Goal: Task Accomplishment & Management: Use online tool/utility

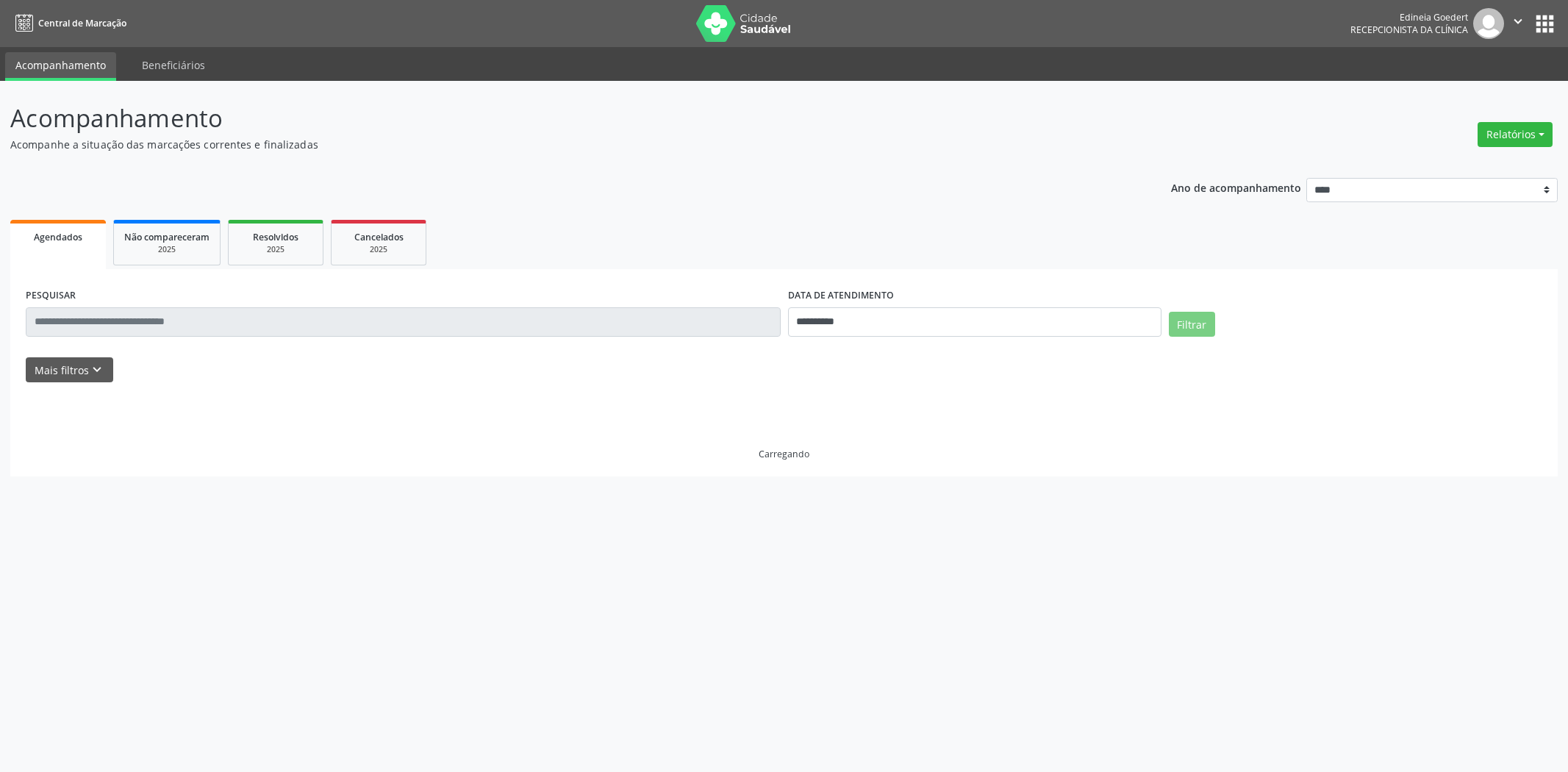
click at [1543, 142] on button "Relatórios" at bounding box center [1514, 134] width 75 height 25
click at [1523, 139] on button "Relatórios" at bounding box center [1514, 134] width 75 height 25
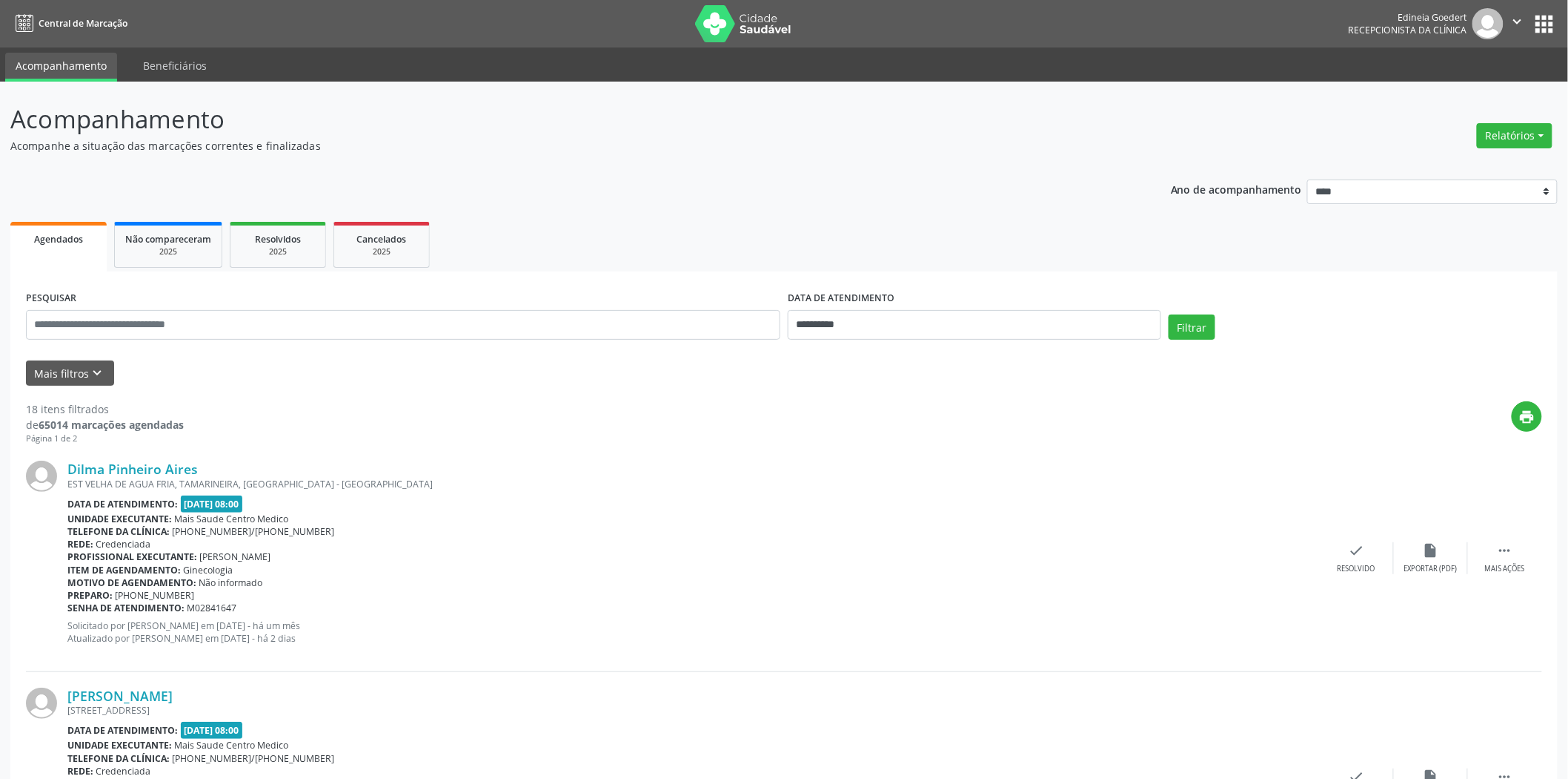
drag, startPoint x: 1486, startPoint y: 147, endPoint x: 1481, endPoint y: 164, distance: 17.7
click at [1486, 149] on div "Relatórios Agendamentos Procedimentos realizados" at bounding box center [1514, 136] width 86 height 36
click at [1488, 147] on div "Relatórios Agendamentos Procedimentos realizados" at bounding box center [1514, 136] width 86 height 36
drag, startPoint x: 1479, startPoint y: 168, endPoint x: 1477, endPoint y: 160, distance: 8.2
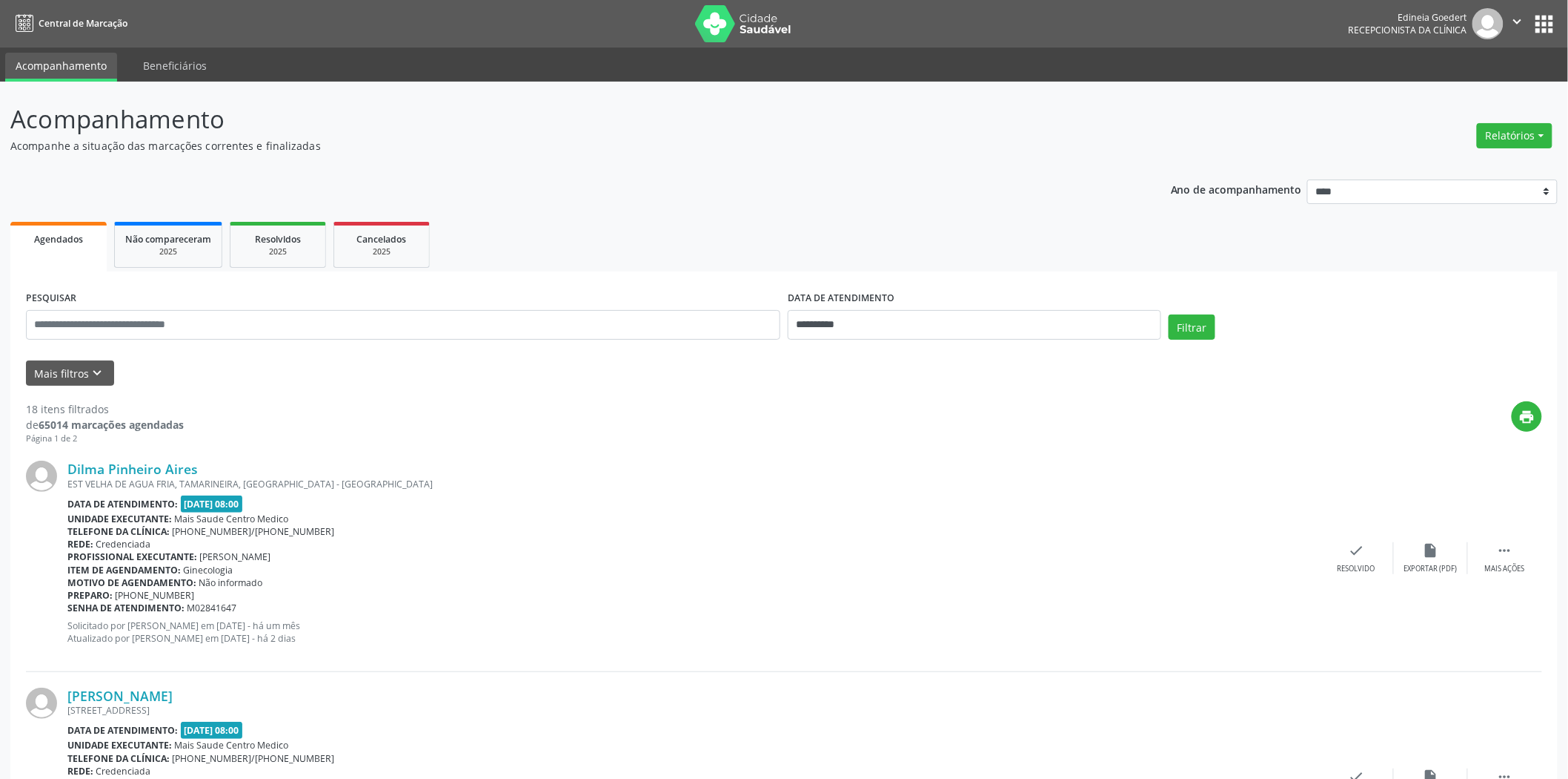
click at [1478, 169] on div "Ano de acompanhamento **** **** **** **** ****" at bounding box center [1364, 194] width 387 height 50
drag, startPoint x: 1493, startPoint y: 143, endPoint x: 1490, endPoint y: 152, distance: 9.5
click at [1493, 145] on button "Relatórios" at bounding box center [1514, 135] width 75 height 25
click at [1477, 162] on link "Agendamentos" at bounding box center [1472, 166] width 159 height 21
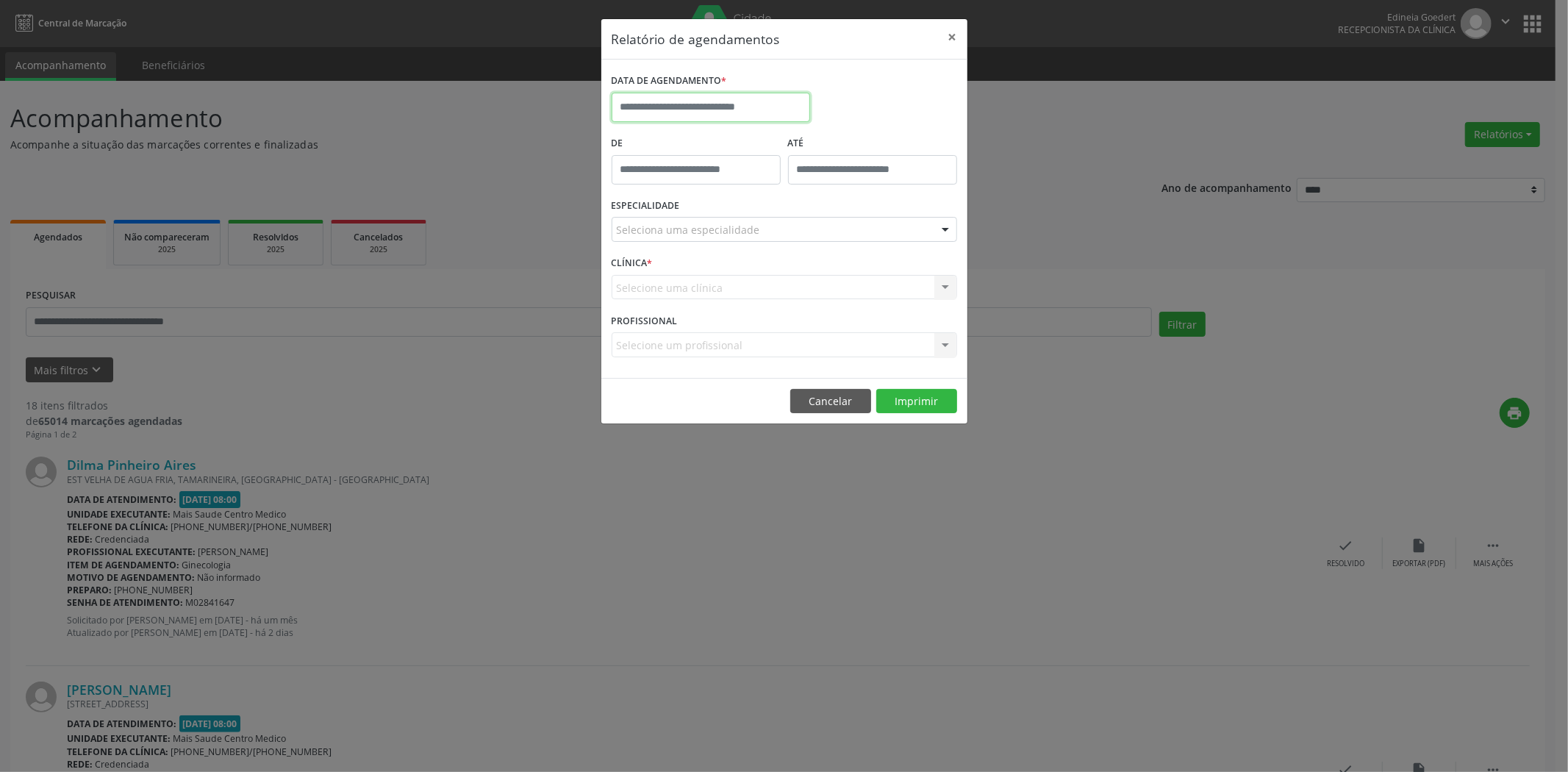
click at [704, 105] on input "text" at bounding box center [711, 107] width 199 height 29
click at [753, 208] on span "11" at bounding box center [756, 213] width 29 height 29
type input "**********"
click at [754, 212] on span "11" at bounding box center [756, 213] width 29 height 29
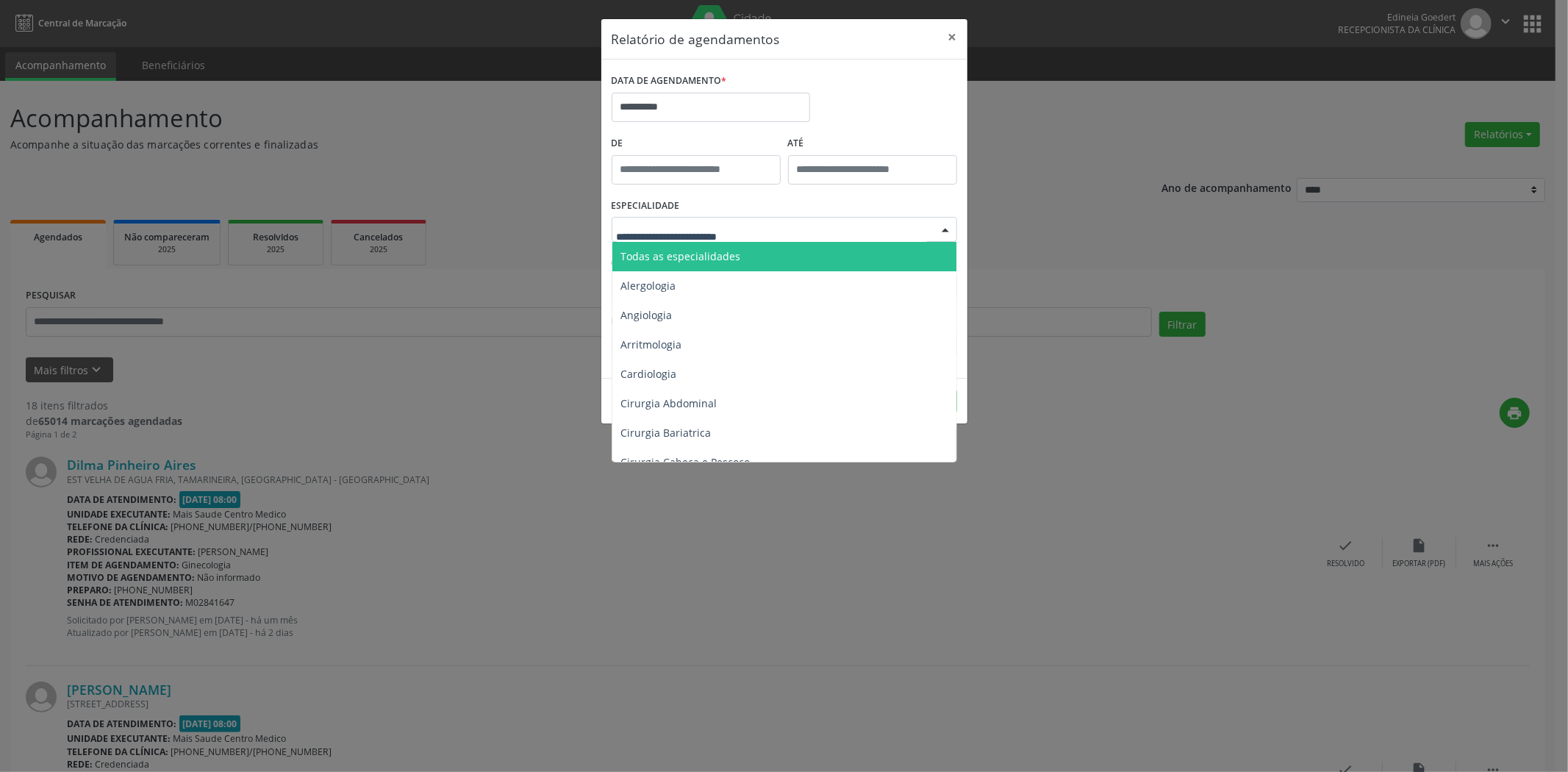
click at [755, 240] on div at bounding box center [784, 229] width 345 height 25
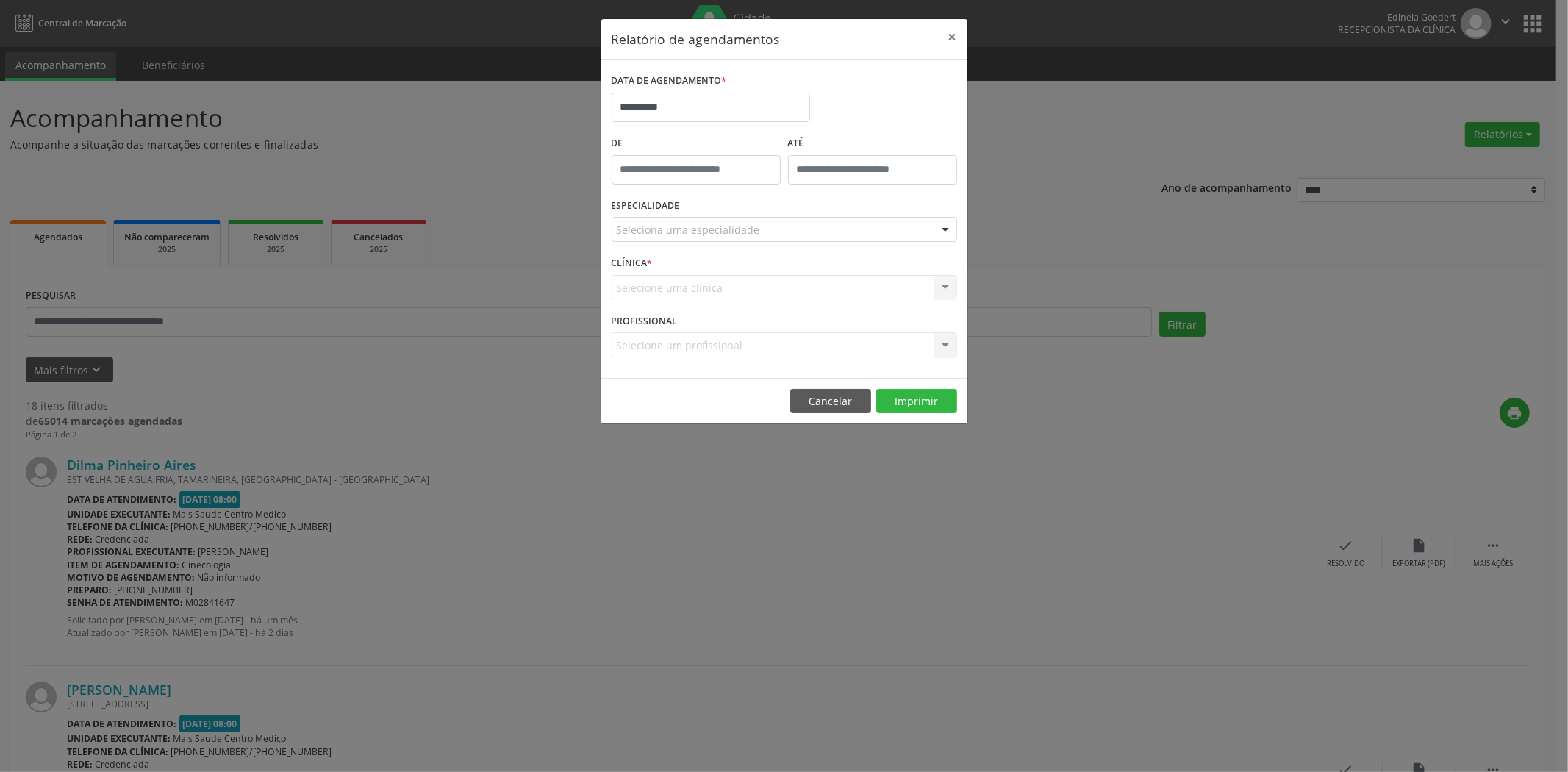
click at [1002, 226] on div "**********" at bounding box center [784, 386] width 1568 height 772
drag, startPoint x: 684, startPoint y: 99, endPoint x: 776, endPoint y: 162, distance: 111.5
click at [686, 99] on input "**********" at bounding box center [711, 107] width 199 height 29
click at [782, 215] on span "12" at bounding box center [788, 213] width 29 height 29
type input "**********"
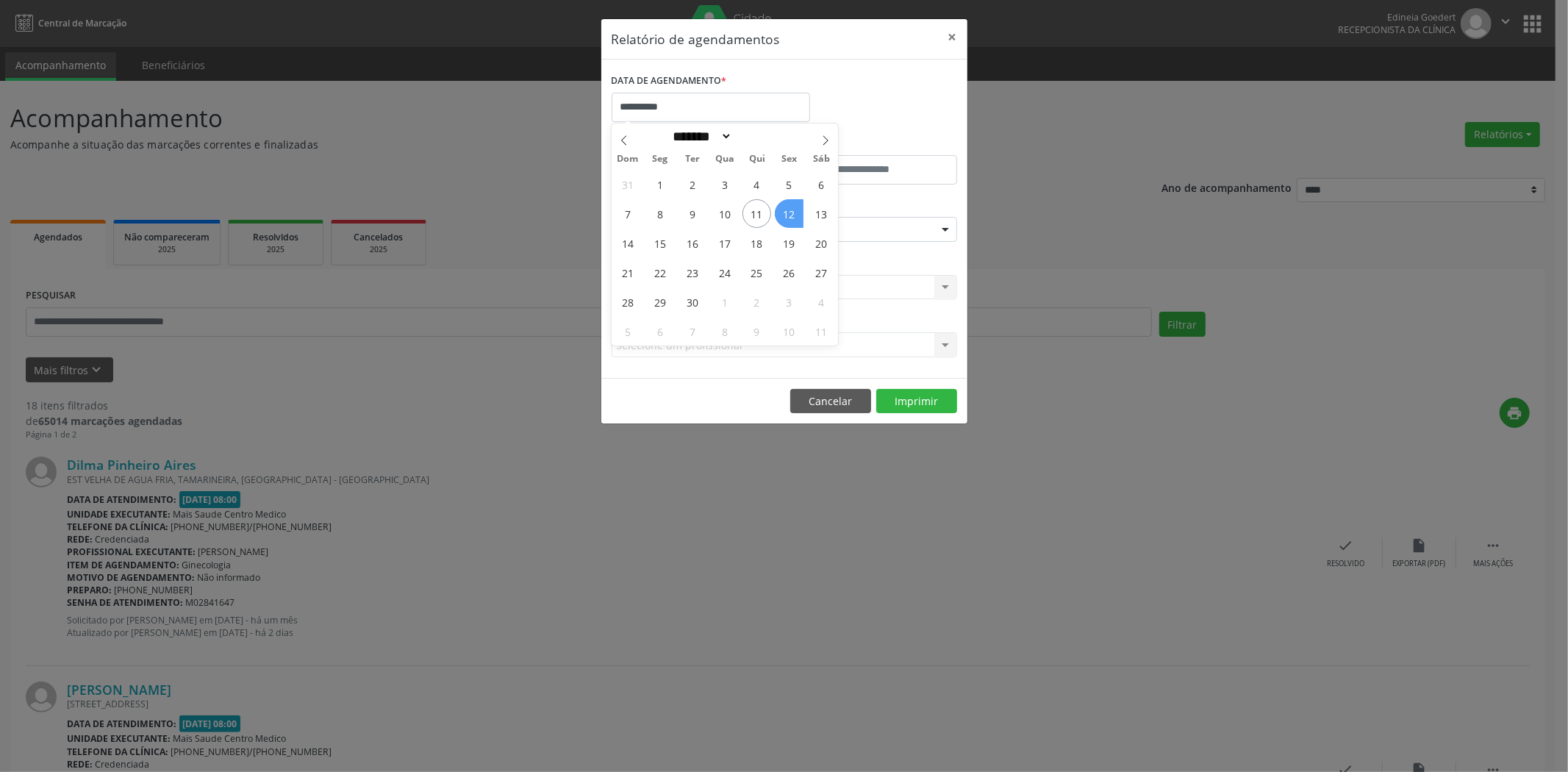
click at [782, 215] on span "12" at bounding box center [788, 213] width 29 height 29
drag, startPoint x: 821, startPoint y: 231, endPoint x: 819, endPoint y: 240, distance: 9.2
click at [821, 233] on div "Seleciona uma especialidade" at bounding box center [784, 229] width 345 height 25
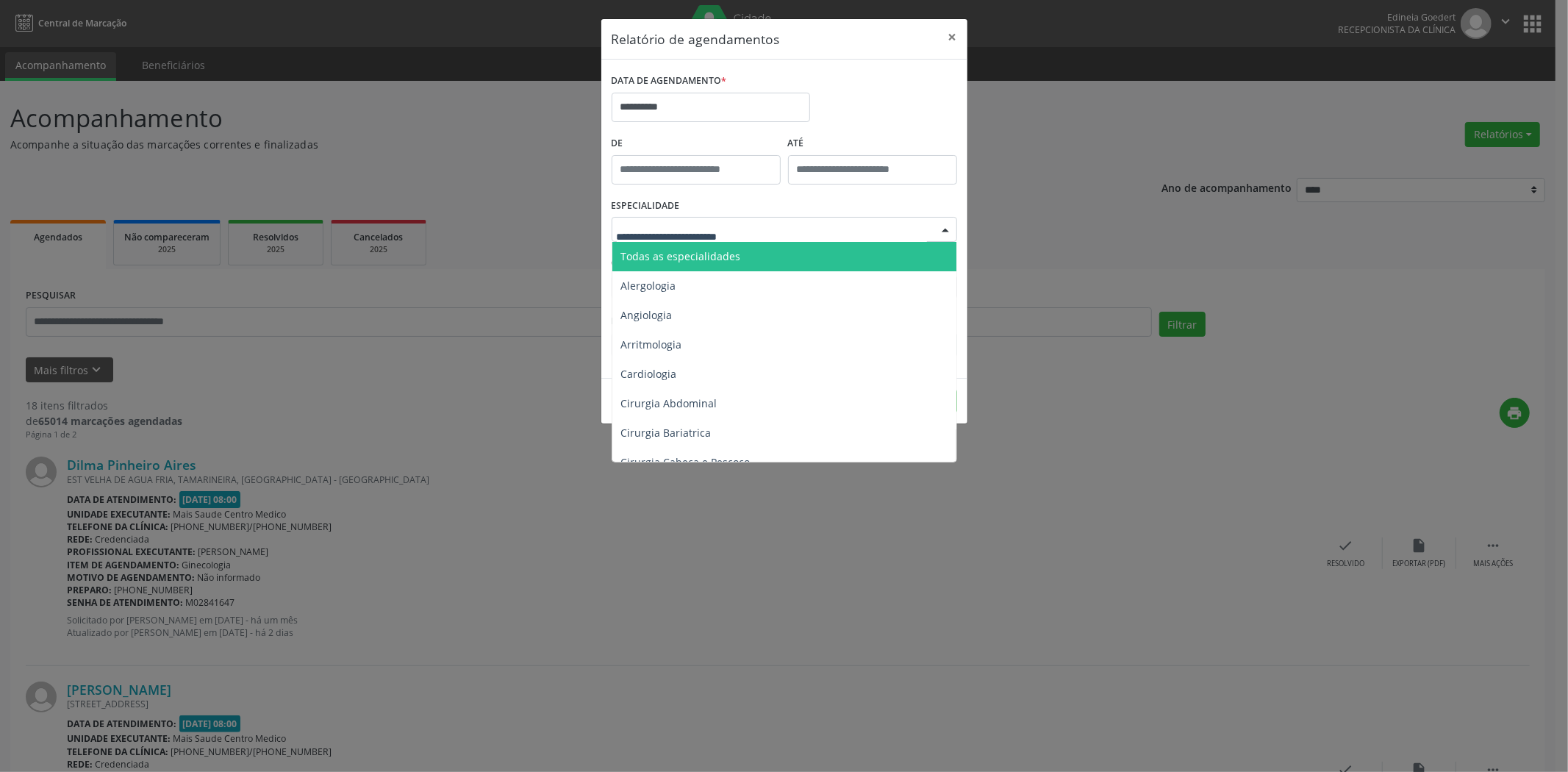
click at [810, 259] on span "Todas as especialidades" at bounding box center [785, 257] width 346 height 29
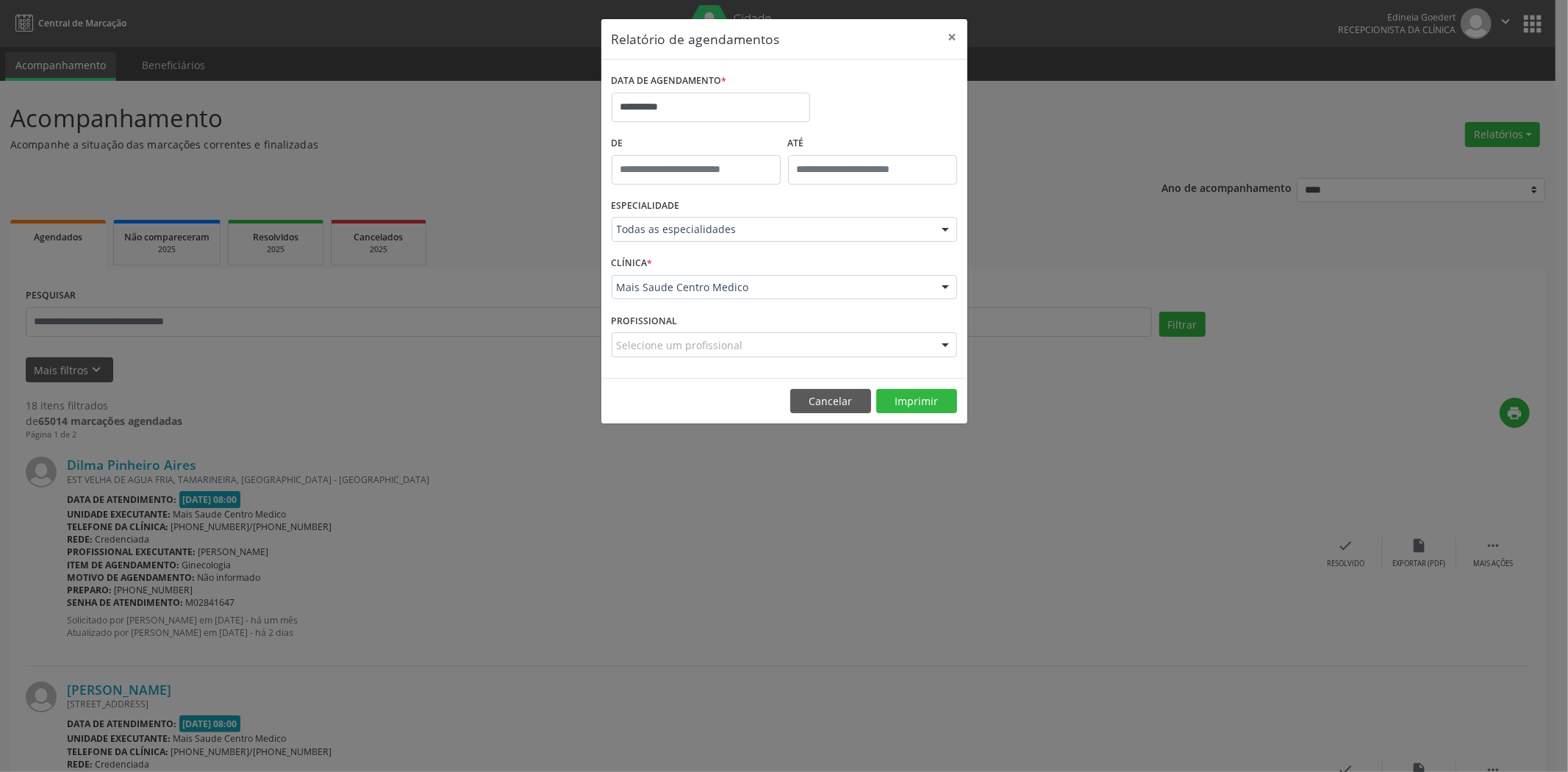
click at [909, 386] on footer "Cancelar Imprimir" at bounding box center [784, 401] width 366 height 46
click at [913, 393] on button "Imprimir" at bounding box center [916, 401] width 81 height 25
